Goal: Information Seeking & Learning: Learn about a topic

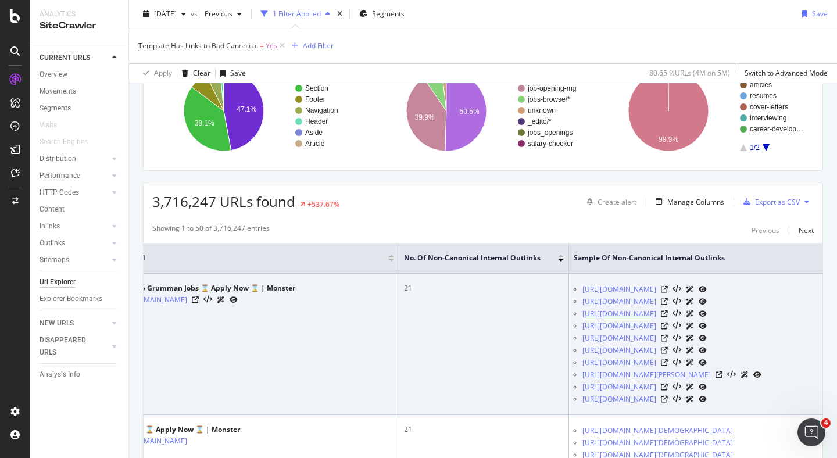
scroll to position [0, 37]
click at [665, 317] on icon at bounding box center [661, 313] width 7 height 7
click at [665, 329] on icon at bounding box center [661, 325] width 7 height 7
click at [665, 342] on icon at bounding box center [661, 338] width 7 height 7
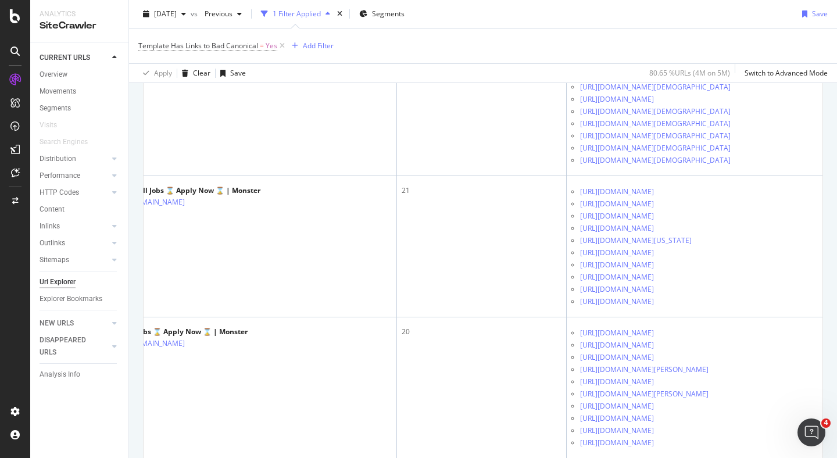
scroll to position [715, 0]
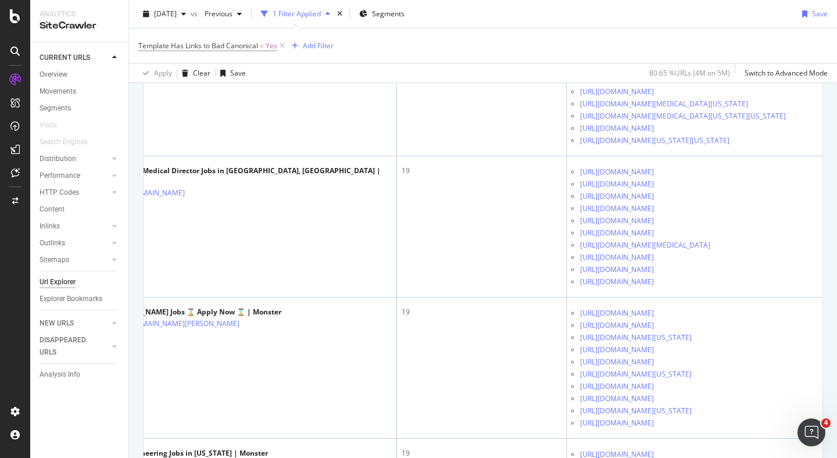
scroll to position [1218, 0]
